Goal: Transaction & Acquisition: Purchase product/service

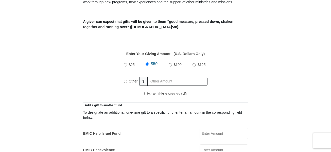
scroll to position [203, 0]
click at [125, 79] on input "Other" at bounding box center [125, 80] width 3 height 3
radio input "true"
click at [155, 77] on input "text" at bounding box center [178, 81] width 58 height 9
click at [158, 77] on input "262.00" at bounding box center [178, 81] width 58 height 9
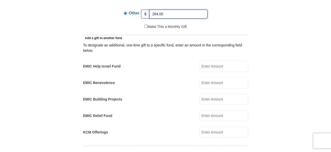
scroll to position [279, 0]
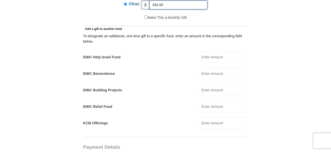
type input "264.00"
click at [215, 51] on input "EMIC Help Israel Fund" at bounding box center [224, 56] width 48 height 11
type input "25.00"
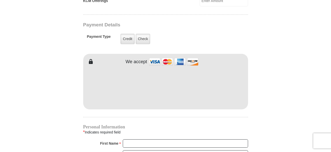
scroll to position [406, 0]
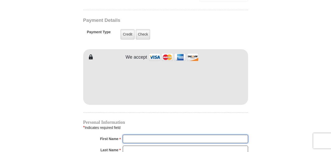
type input "[PERSON_NAME]"
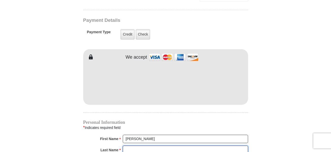
type input "[PERSON_NAME]"
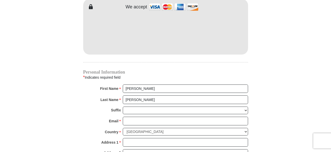
scroll to position [482, 0]
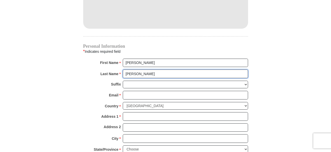
click at [146, 69] on input "[PERSON_NAME]" at bounding box center [185, 73] width 125 height 9
click at [139, 69] on input "[PERSON_NAME]" at bounding box center [185, 73] width 125 height 9
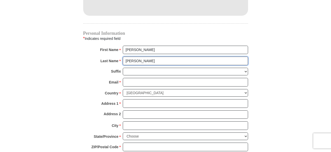
scroll to position [507, 0]
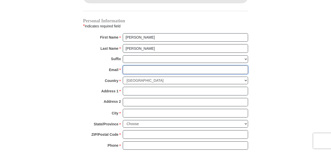
click at [134, 65] on input "Email *" at bounding box center [185, 69] width 125 height 9
type input "[EMAIL_ADDRESS][DOMAIN_NAME]"
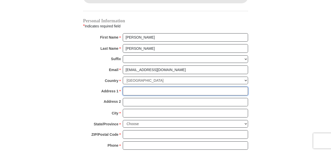
type input "[STREET_ADDRESS][PERSON_NAME]"
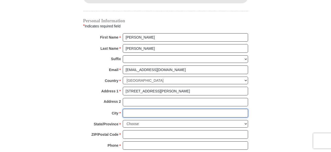
type input "[US_STATE]"
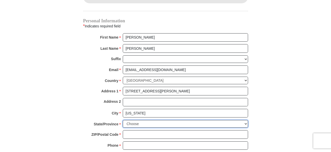
select select "MD"
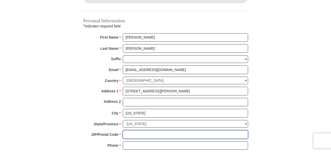
type input "20619"
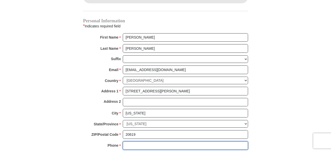
type input "6514428586"
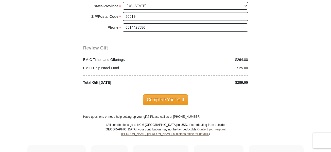
scroll to position [634, 0]
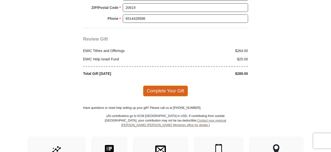
click at [167, 85] on span "Complete Your Gift" at bounding box center [165, 90] width 45 height 11
